Goal: Information Seeking & Learning: Find specific fact

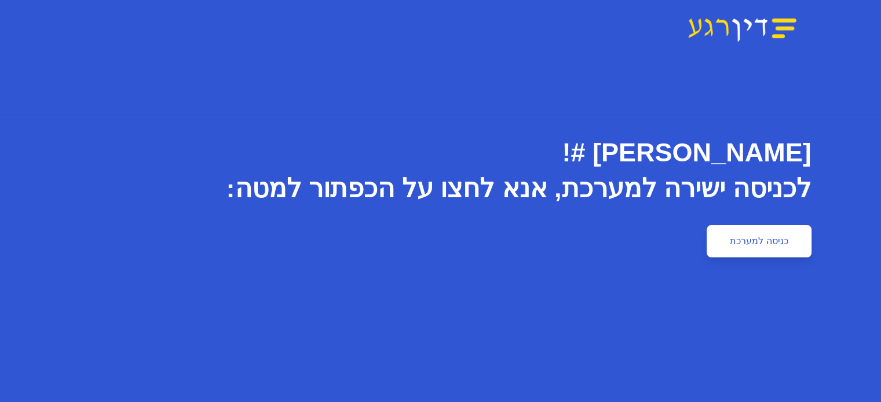
click at [811, 245] on link "כניסה למערכת" at bounding box center [758, 241] width 104 height 32
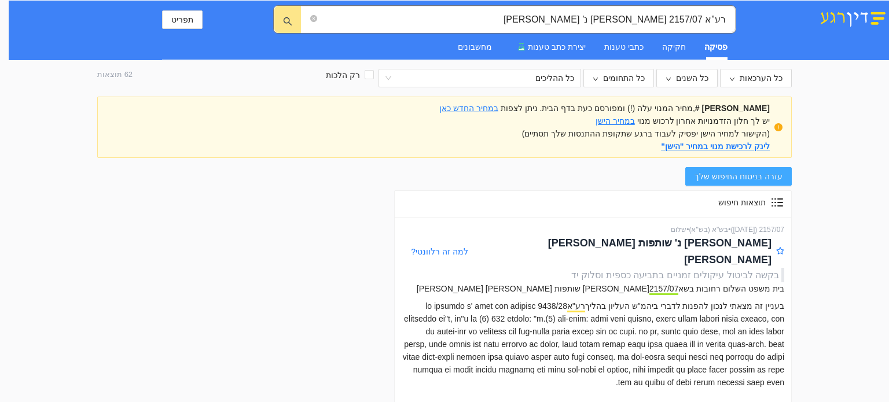
click at [706, 182] on button "עזרה בניסוח החיפוש שלך" at bounding box center [739, 176] width 107 height 19
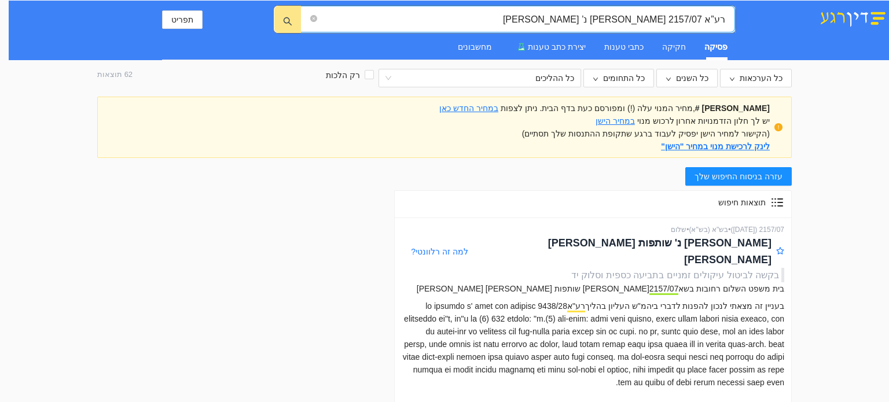
click at [424, 21] on input "רע”א 2157/07 [PERSON_NAME] נ’ [PERSON_NAME]" at bounding box center [523, 19] width 406 height 14
click at [424, 21] on input "רע”א 2157/07 מנחם אדאטו נ’ רנתיסי" at bounding box center [523, 19] width 406 height 14
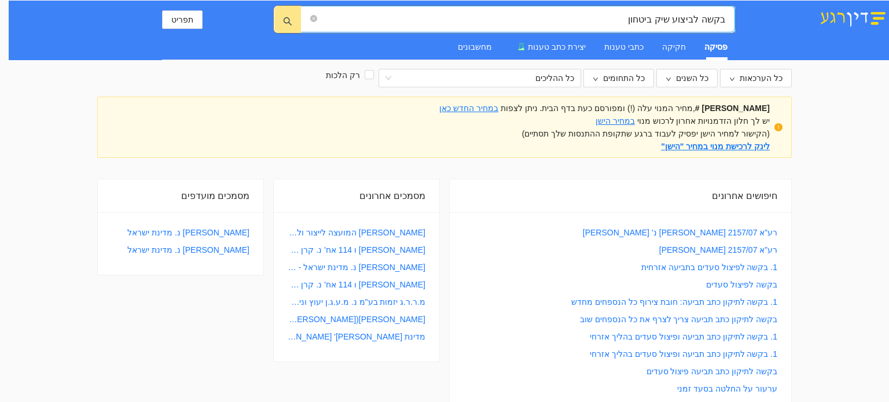
type input "בקשה לביצוע שיק ביטחון"
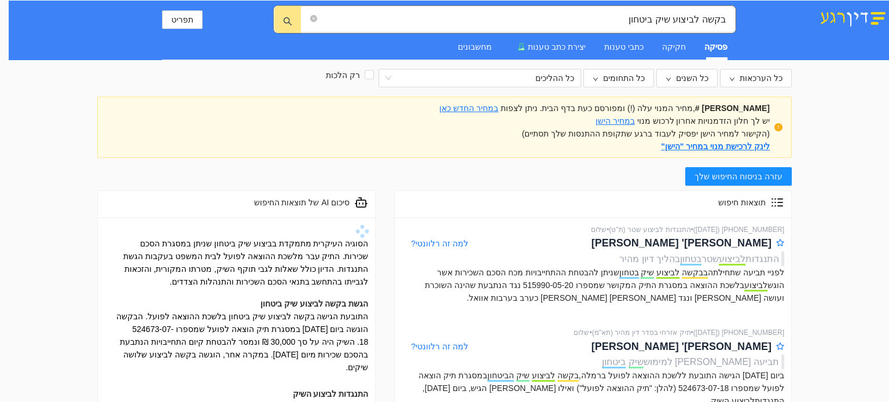
click at [233, 298] on div "הגשת בקשה לביצוע שיק ביטחון" at bounding box center [236, 304] width 263 height 13
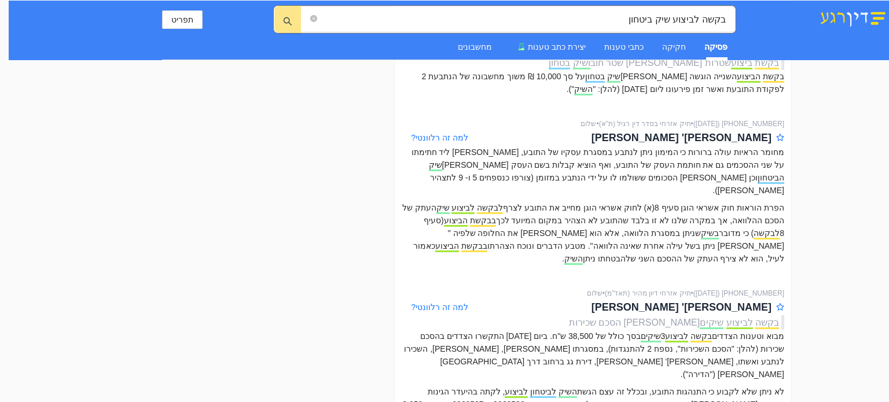
scroll to position [1135, 0]
click at [308, 17] on span "בקשה לביצוע שיק ביטחון" at bounding box center [517, 19] width 435 height 27
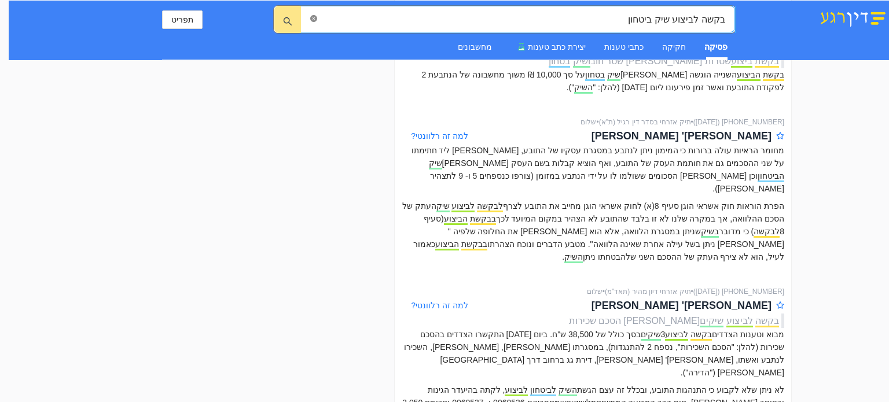
click at [314, 17] on icon "close-circle" at bounding box center [313, 18] width 7 height 7
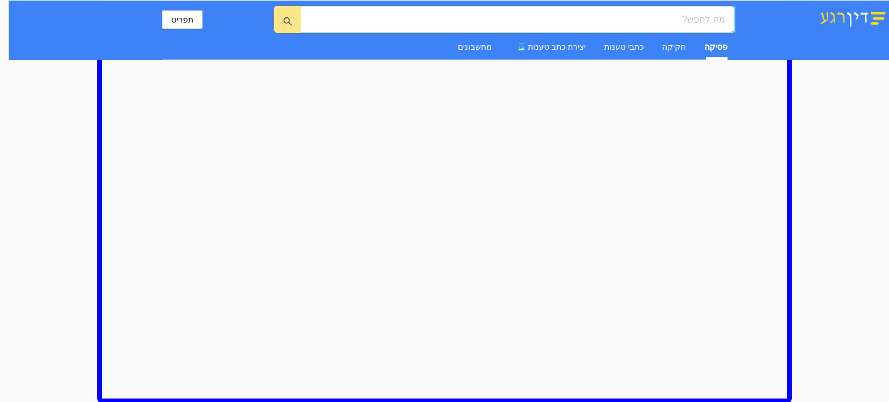
paste input "אטלנטיס נסיעות ותיירות בע"מ"
click at [284, 22] on icon "search" at bounding box center [287, 21] width 8 height 8
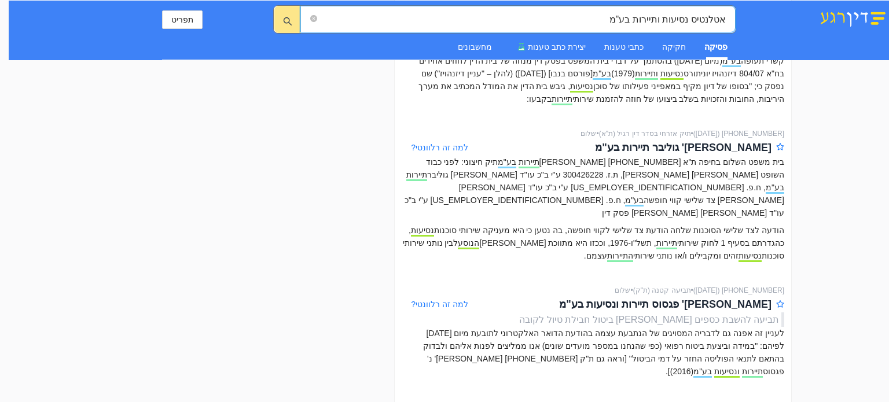
scroll to position [932, 0]
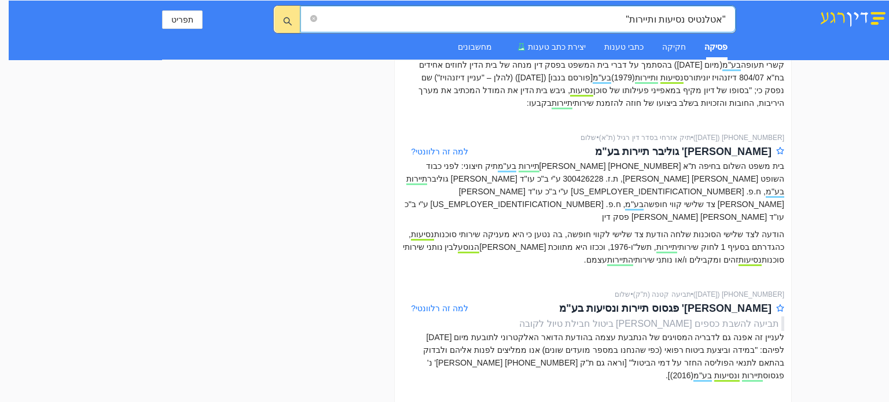
type input ""אטלנטיס נסיעות ותיירות""
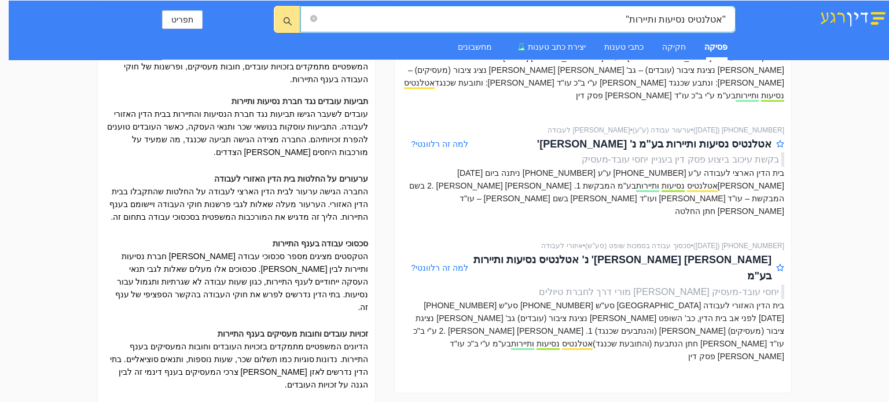
scroll to position [224, 0]
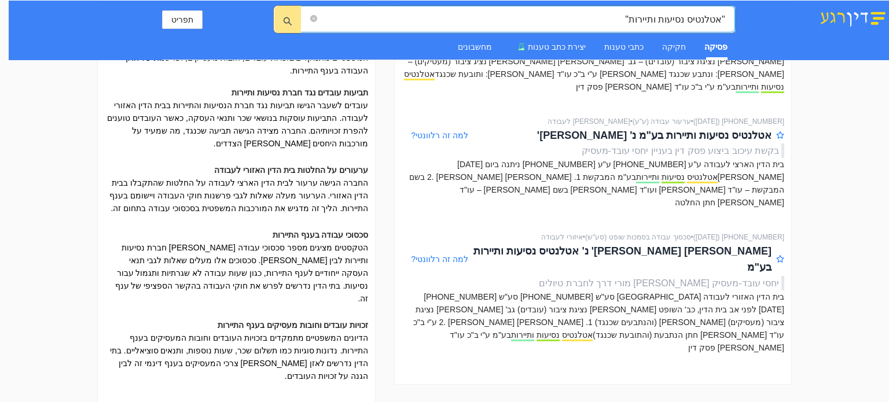
click at [501, 19] on input ""אטלנטיס נסיעות ותיירות"" at bounding box center [523, 19] width 406 height 14
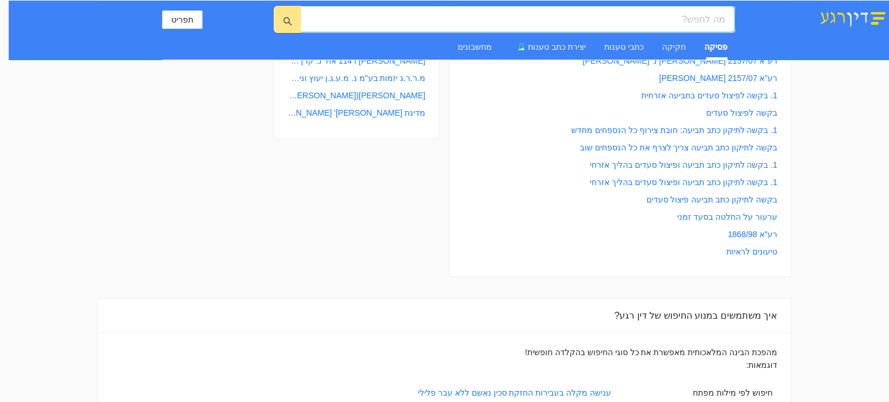
scroll to position [0, -30]
paste input "72532-06-25"
type input "72532-06-25"
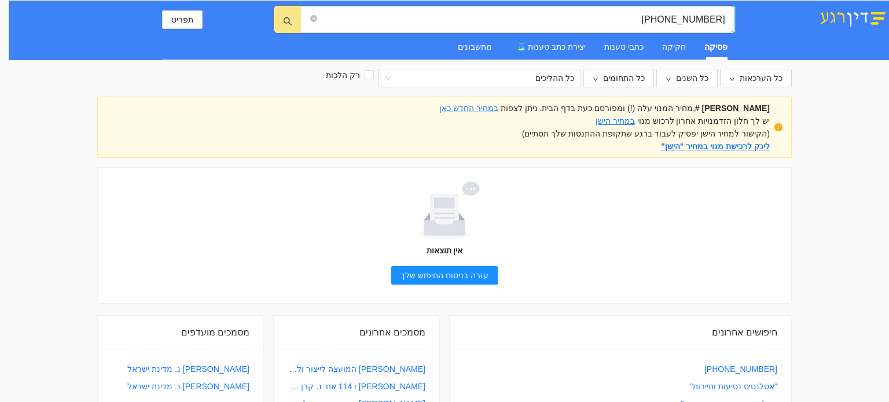
click at [313, 12] on span at bounding box center [313, 19] width 7 height 14
click at [313, 17] on icon "close-circle" at bounding box center [313, 18] width 7 height 7
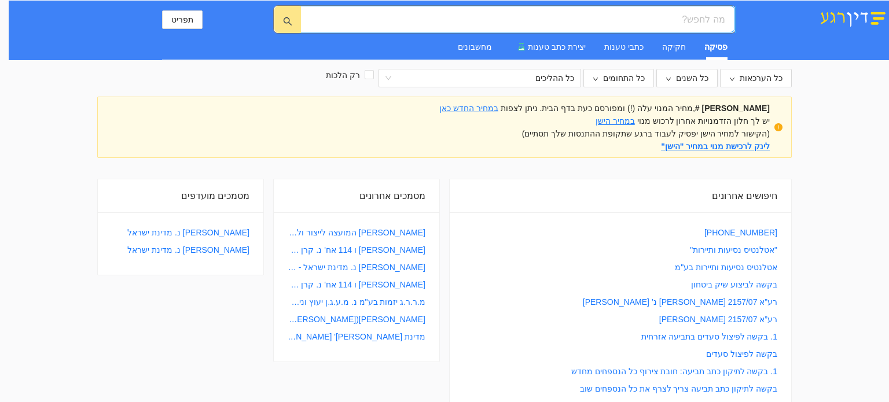
click at [327, 12] on input "search" at bounding box center [523, 19] width 406 height 14
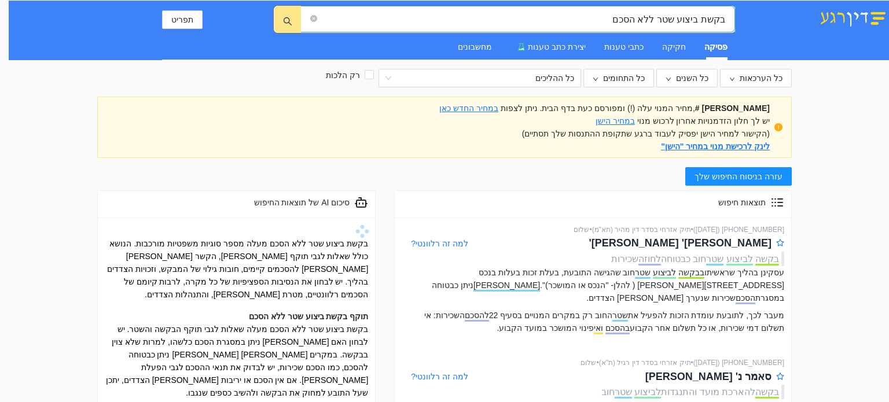
click at [670, 14] on input "בקשת ביצוע שטר ללא הסכם" at bounding box center [523, 19] width 406 height 14
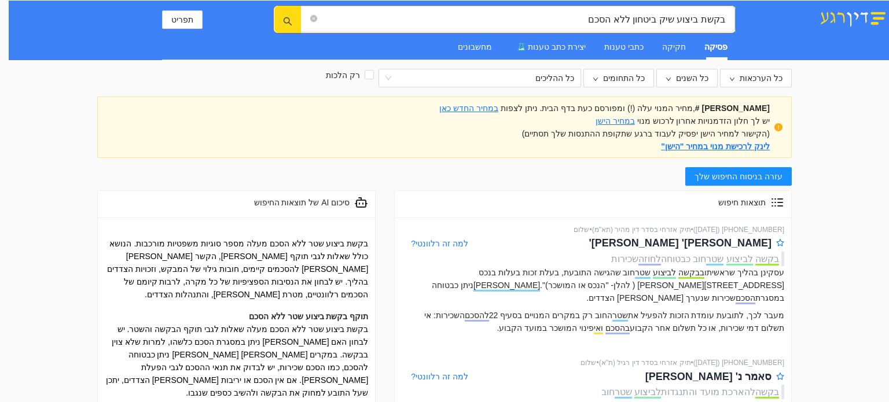
click at [280, 18] on button "button" at bounding box center [287, 19] width 27 height 27
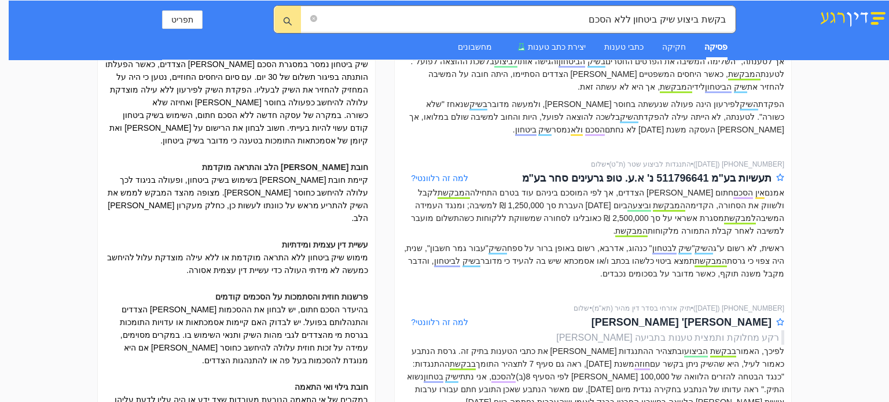
scroll to position [324, 0]
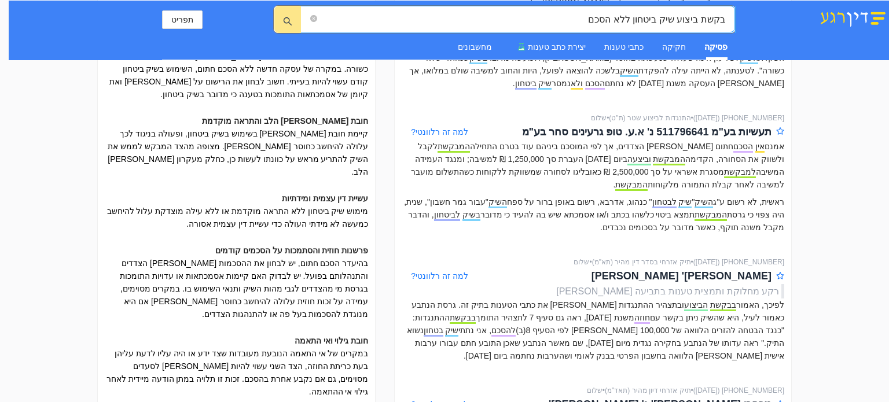
click at [514, 21] on input "בקשת ביצוע שיק ביטחון ללא הסכם" at bounding box center [523, 19] width 406 height 14
type input "בקשת ביצוע שיק ביטחון ללא הסכם פגם בבקשה"
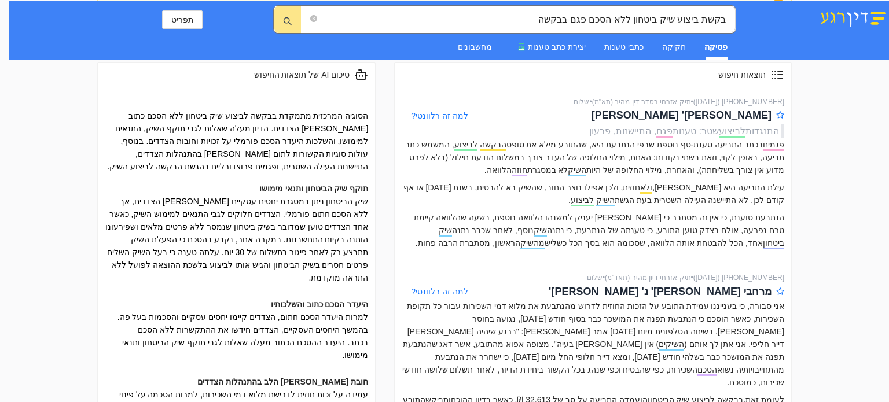
scroll to position [162, 0]
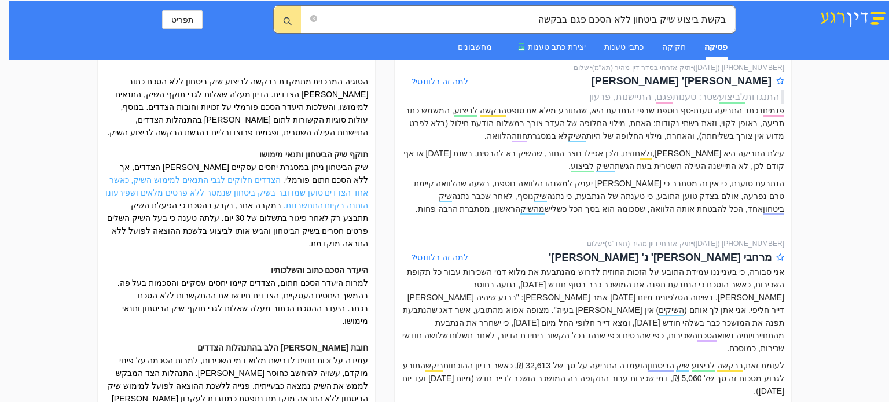
click at [280, 179] on link "הצדדים חלוקים לגבי התנאים למימוש השיק, כאשר אחד הצדדים טוען שמדובר בשיק ביטחון …" at bounding box center [236, 192] width 263 height 35
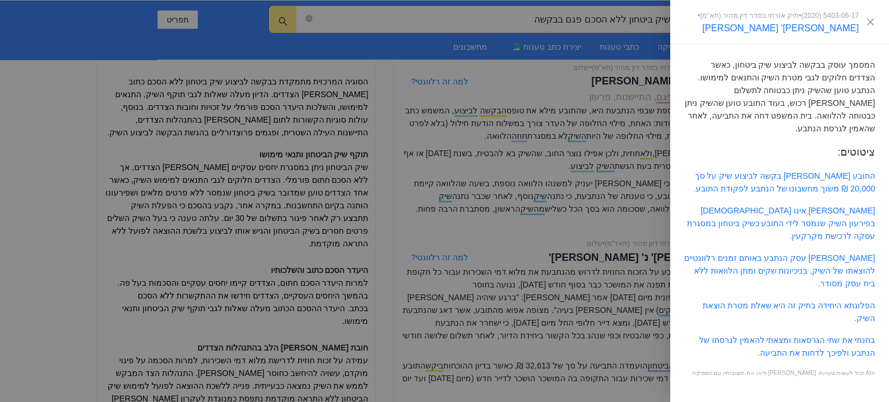
click at [496, 231] on div at bounding box center [444, 201] width 889 height 402
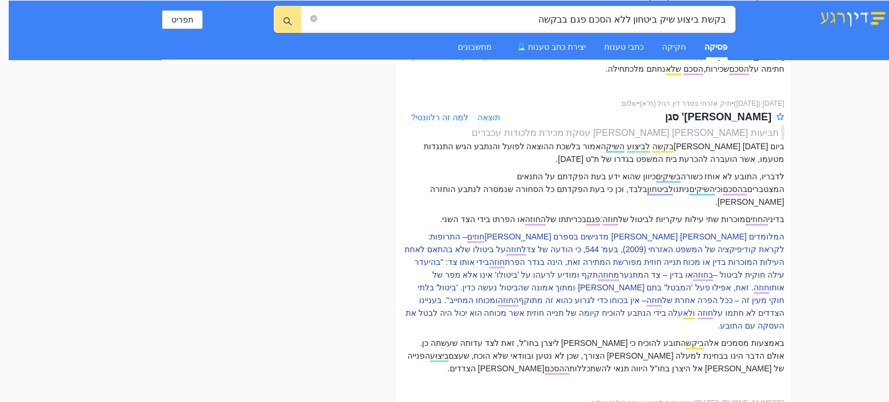
scroll to position [1366, 0]
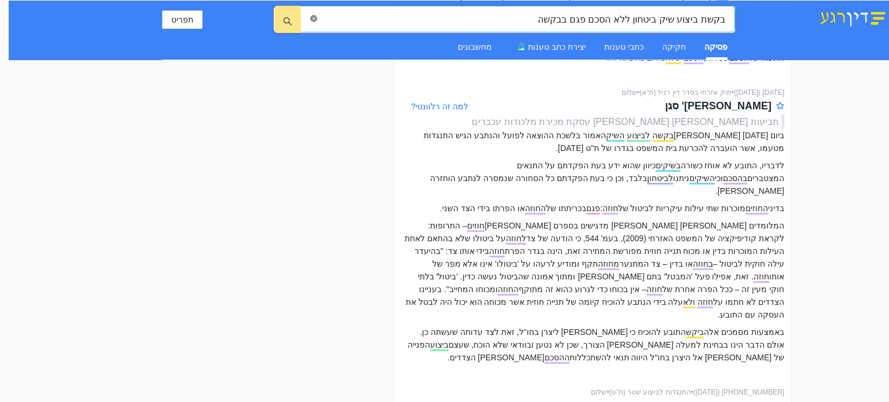
click at [314, 18] on icon "close-circle" at bounding box center [313, 18] width 7 height 7
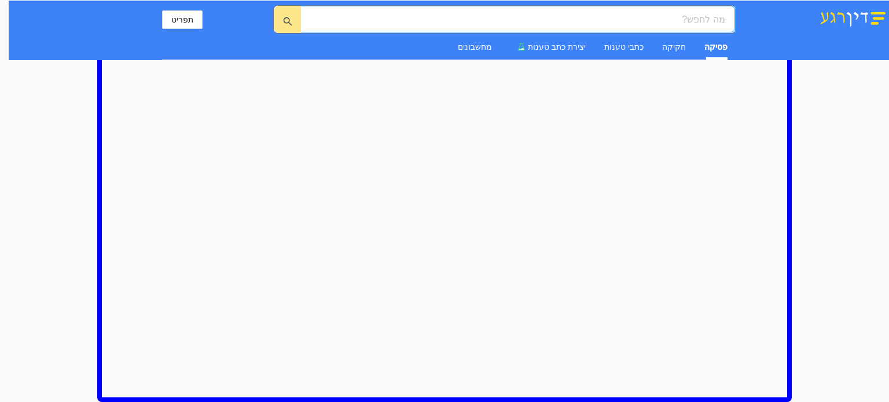
scroll to position [813, 0]
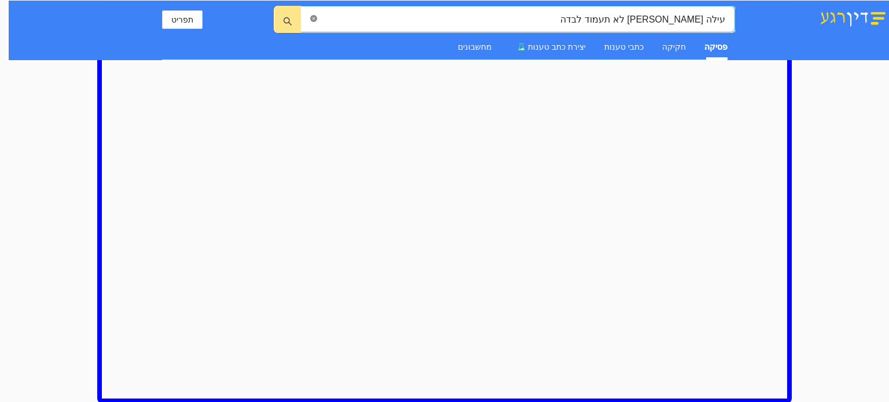
type input "עילה שטרית לא תעמוד לבדה"
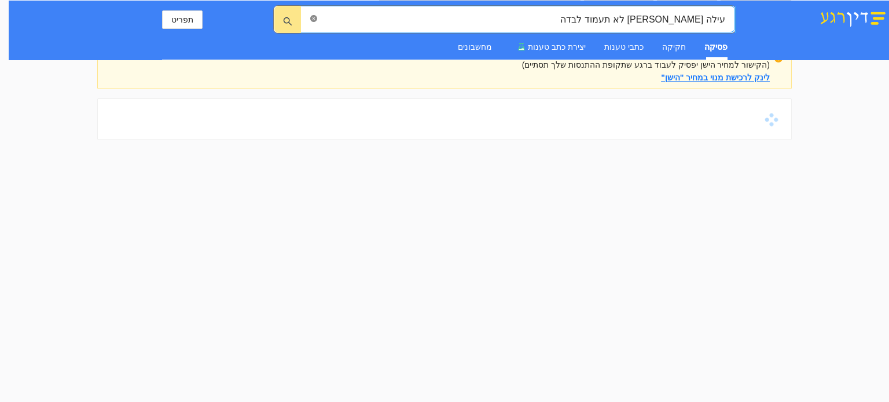
scroll to position [0, 0]
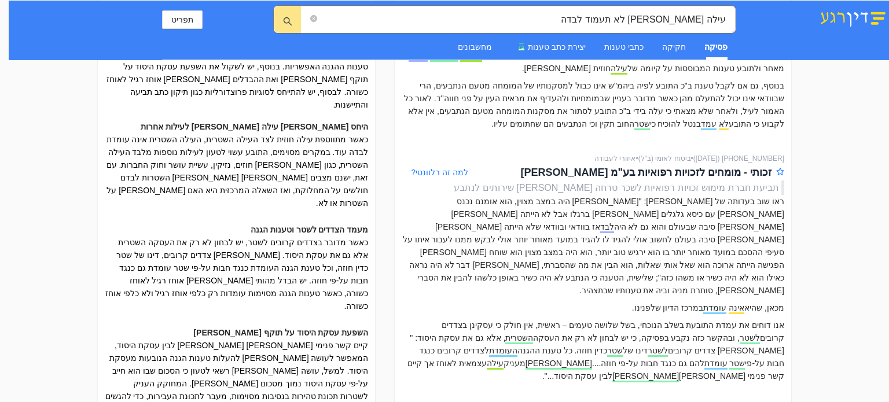
scroll to position [232, 0]
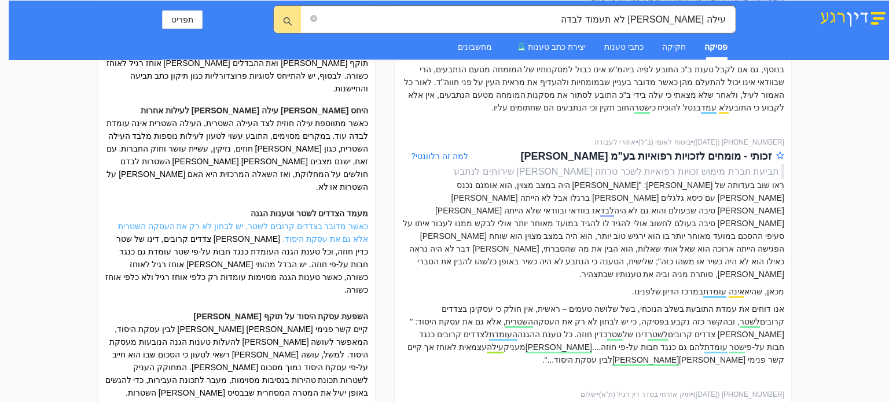
click at [197, 222] on link "כאשר מדובר בצדדים קרובים לשטר, יש לבחון לא רק את העסקה השטרית אלא גם את עסקת הי…" at bounding box center [243, 233] width 251 height 22
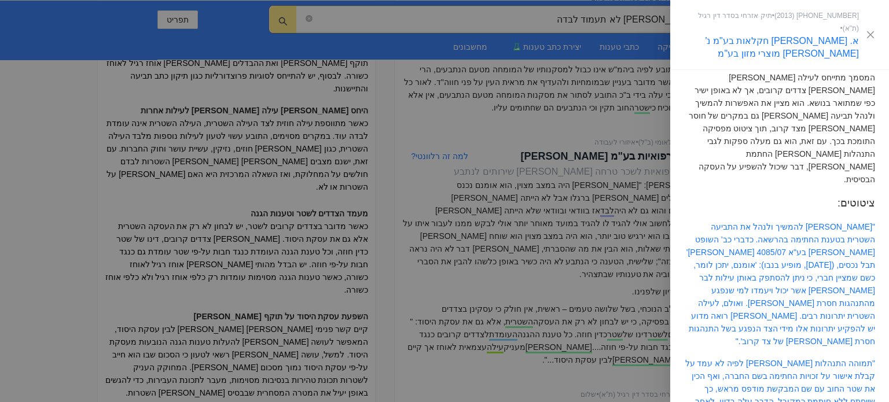
scroll to position [0, 0]
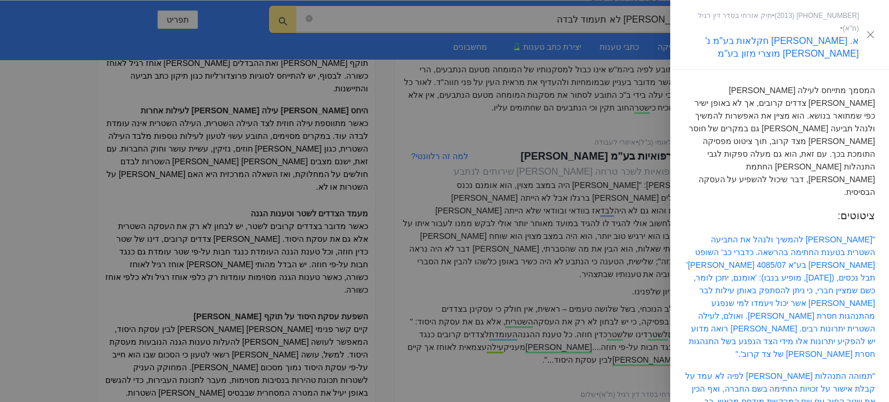
click at [394, 332] on div at bounding box center [444, 201] width 889 height 402
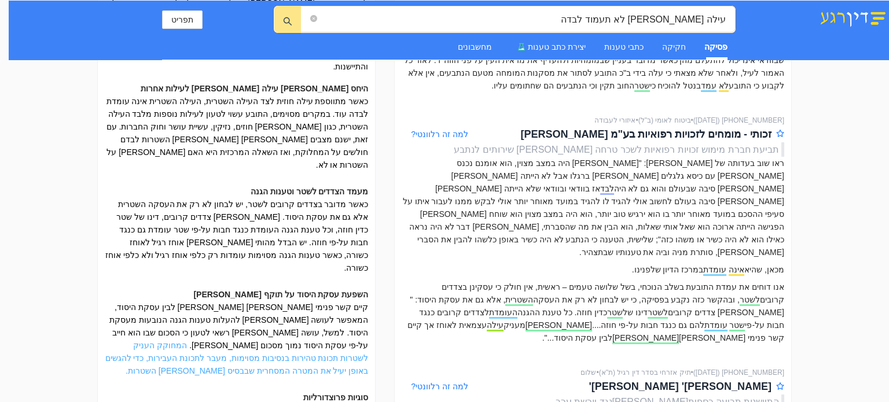
scroll to position [255, 0]
click at [224, 340] on link "המחוקק העניק לשטרות תכונת טהירות בנסיבות מסוימות, מעבר לתכונת העבירות, כדי להגש…" at bounding box center [236, 357] width 263 height 35
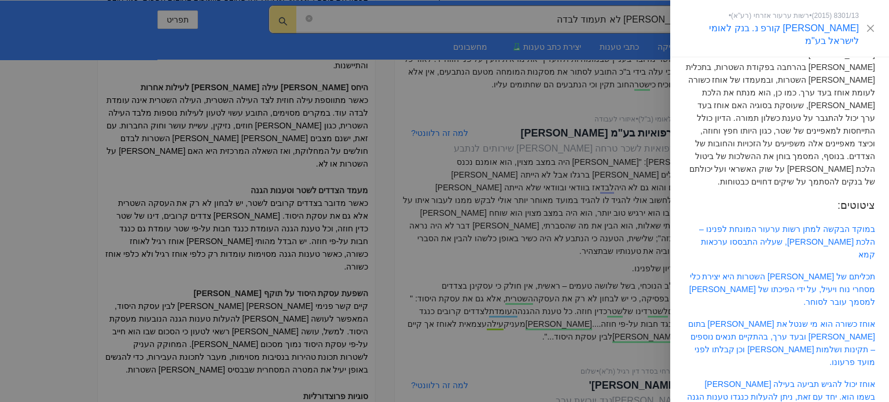
scroll to position [53, 0]
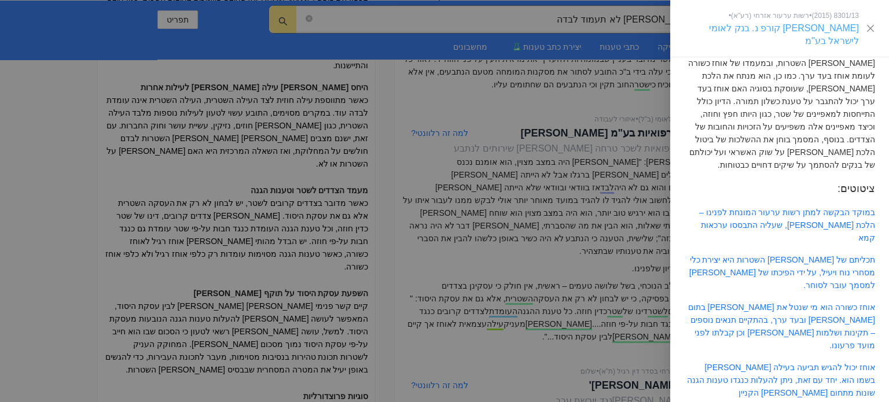
click at [787, 27] on link "טל טריידינג קורפ נ. בנק לאומי לישראל בע"מ" at bounding box center [784, 34] width 150 height 23
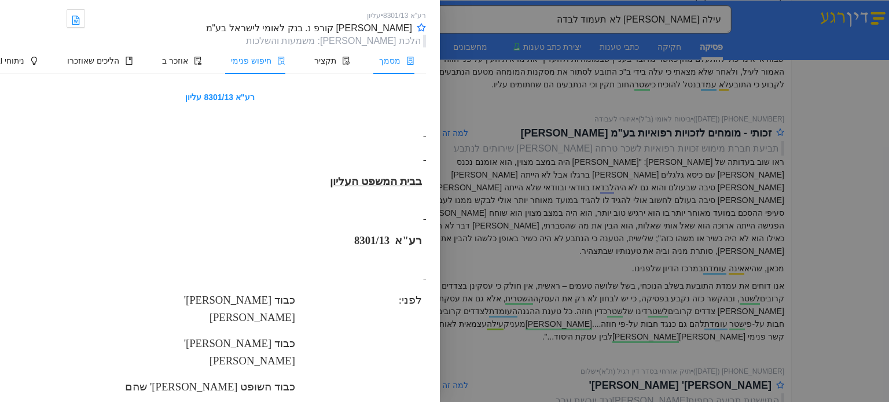
click at [259, 56] on span "חיפוש פנימי" at bounding box center [251, 60] width 41 height 9
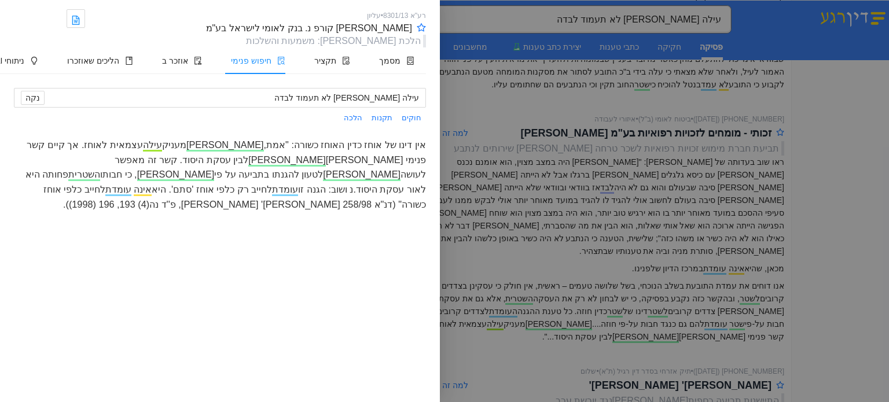
click at [167, 162] on div "אין דינו של אוחז כדין האוחז כשורה: "אמת, השטר מעניק עילה עצמאית לאוחז. אך קיים …" at bounding box center [220, 175] width 412 height 74
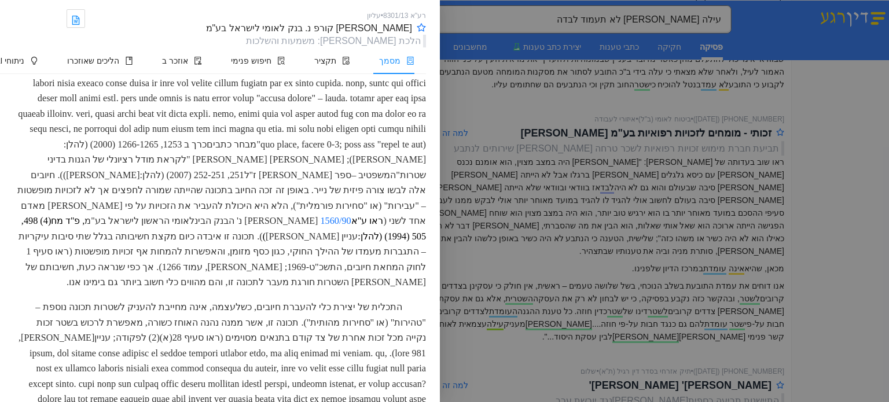
scroll to position [3884, 0]
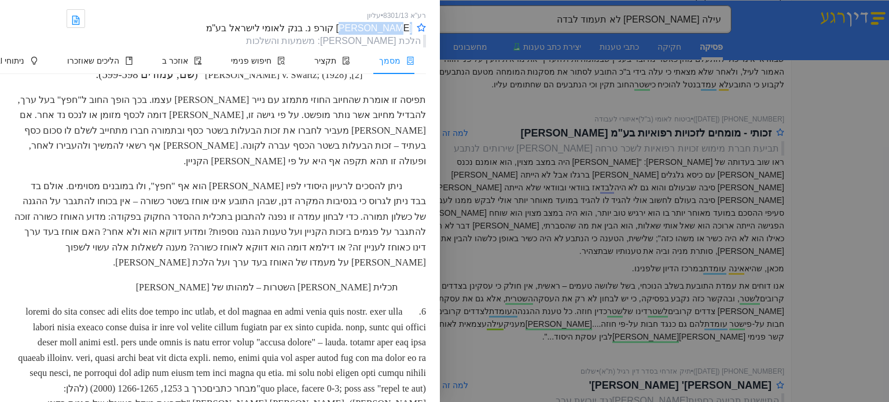
drag, startPoint x: 370, startPoint y: 27, endPoint x: 411, endPoint y: 31, distance: 40.8
click at [411, 31] on div "טל טריידינג קורפ נ. בנק לאומי לישראל בע"מ" at bounding box center [309, 28] width 206 height 13
copy div "טל טריידינג"
click at [80, 16] on icon "file-word" at bounding box center [75, 20] width 9 height 9
